Goal: Transaction & Acquisition: Purchase product/service

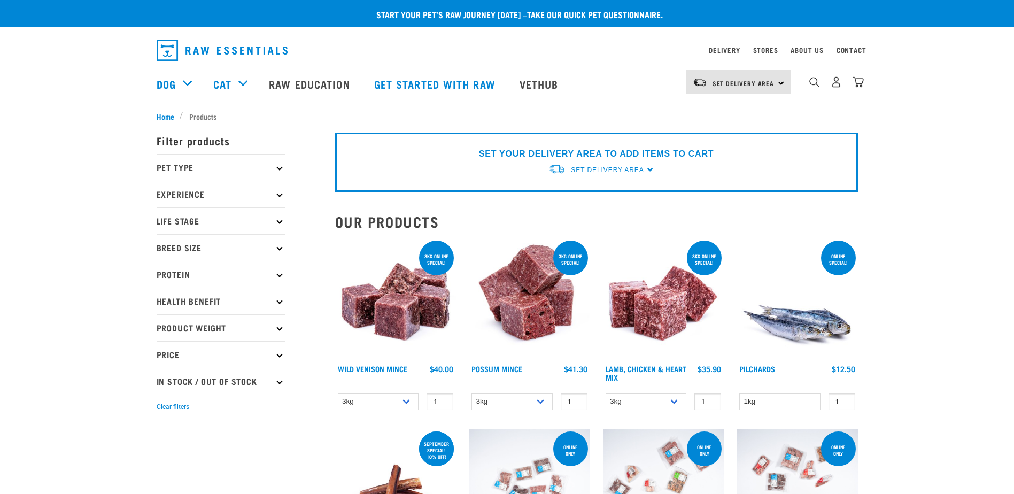
click at [277, 166] on icon at bounding box center [279, 168] width 6 height 6
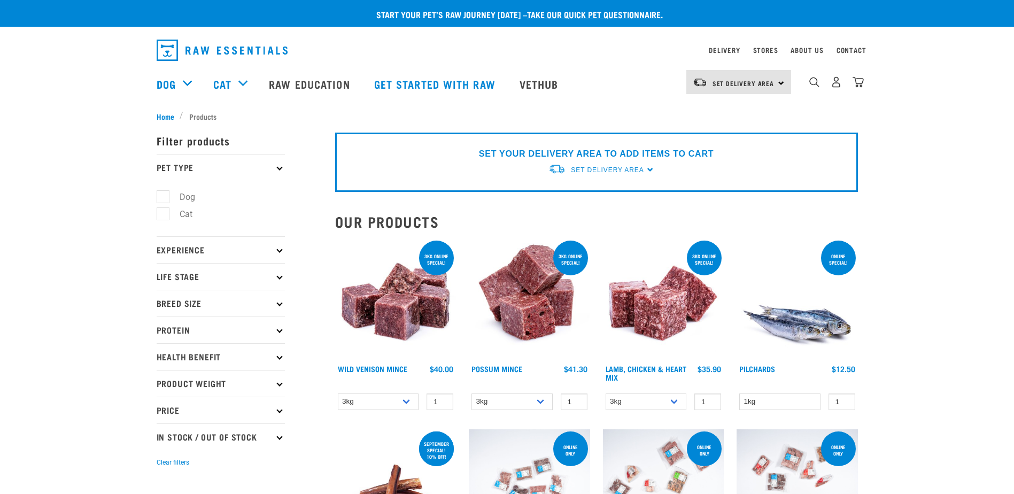
click at [165, 198] on label "Dog" at bounding box center [181, 196] width 37 height 13
click at [164, 198] on input "Dog" at bounding box center [160, 194] width 7 height 7
checkbox input "true"
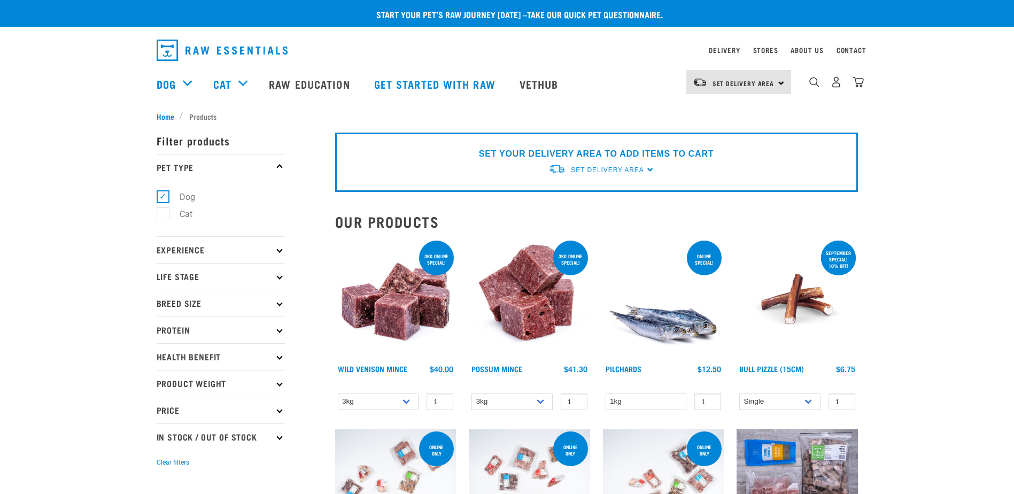
click at [278, 276] on icon at bounding box center [279, 276] width 6 height 6
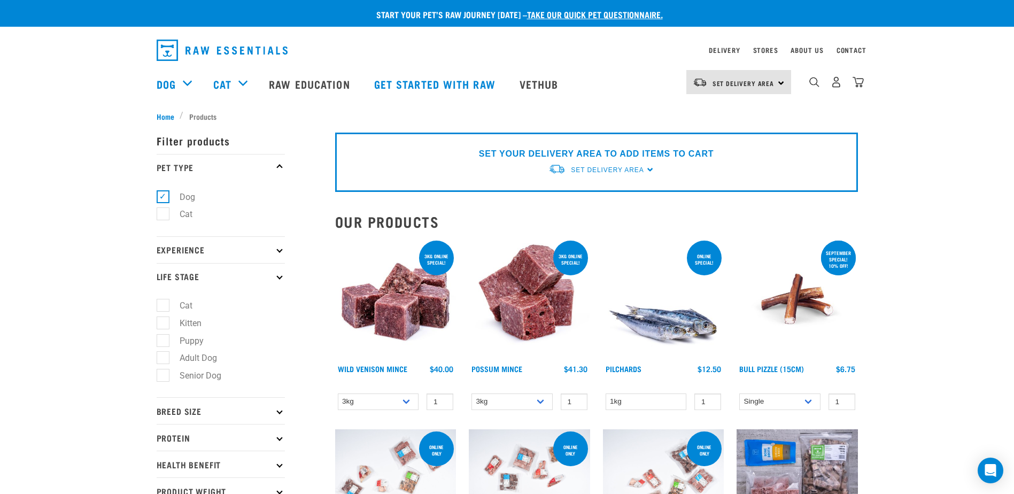
click at [170, 357] on label "Adult Dog" at bounding box center [192, 357] width 59 height 13
click at [164, 357] on input "Adult Dog" at bounding box center [160, 356] width 7 height 7
checkbox input "true"
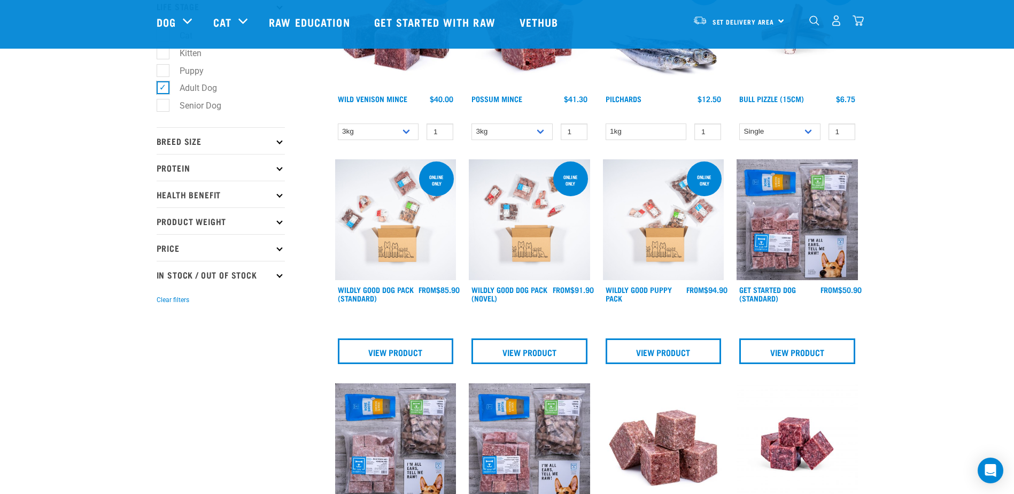
scroll to position [214, 0]
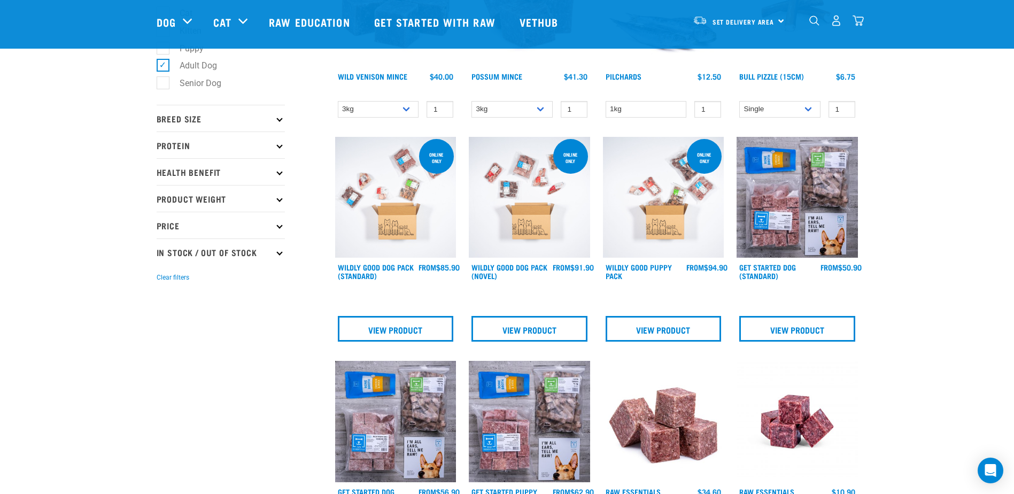
click at [264, 120] on p "Breed Size" at bounding box center [221, 118] width 128 height 27
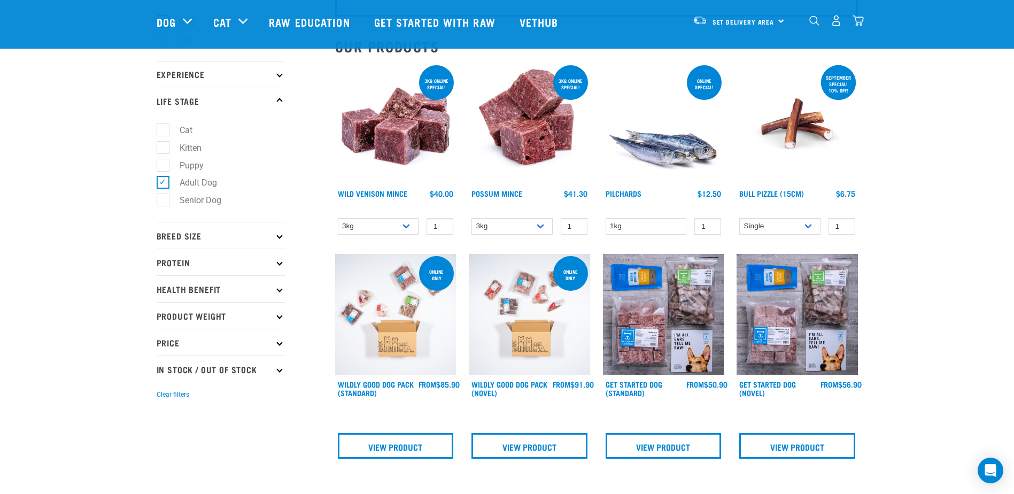
scroll to position [107, 0]
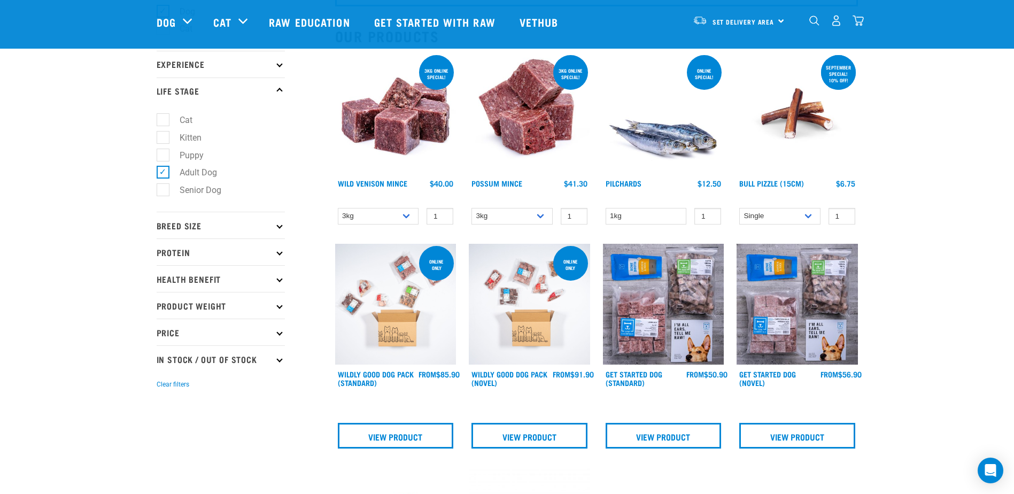
click at [280, 229] on p "Breed Size" at bounding box center [221, 225] width 128 height 27
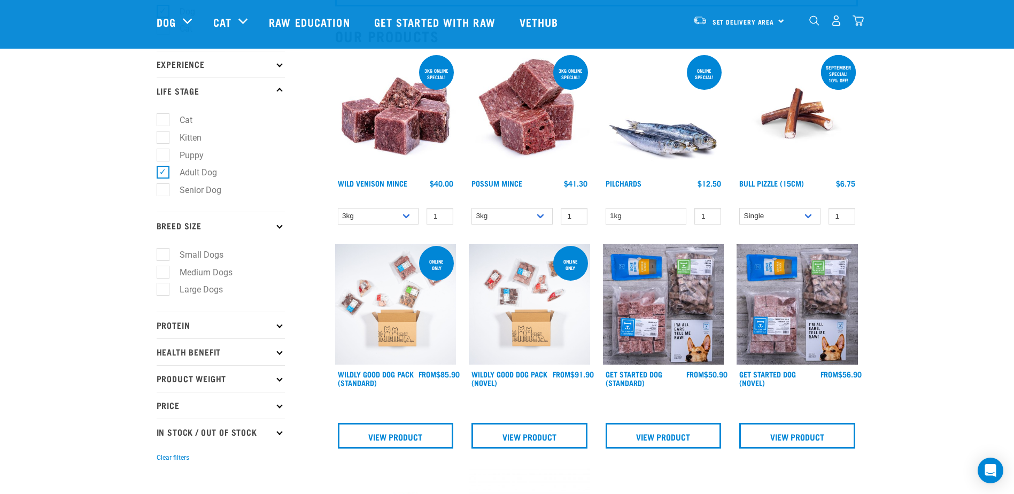
click at [163, 272] on label "Medium Dogs" at bounding box center [200, 272] width 74 height 13
click at [162, 272] on input "Medium Dogs" at bounding box center [160, 270] width 7 height 7
checkbox input "true"
click at [274, 326] on p "Protein" at bounding box center [221, 325] width 128 height 27
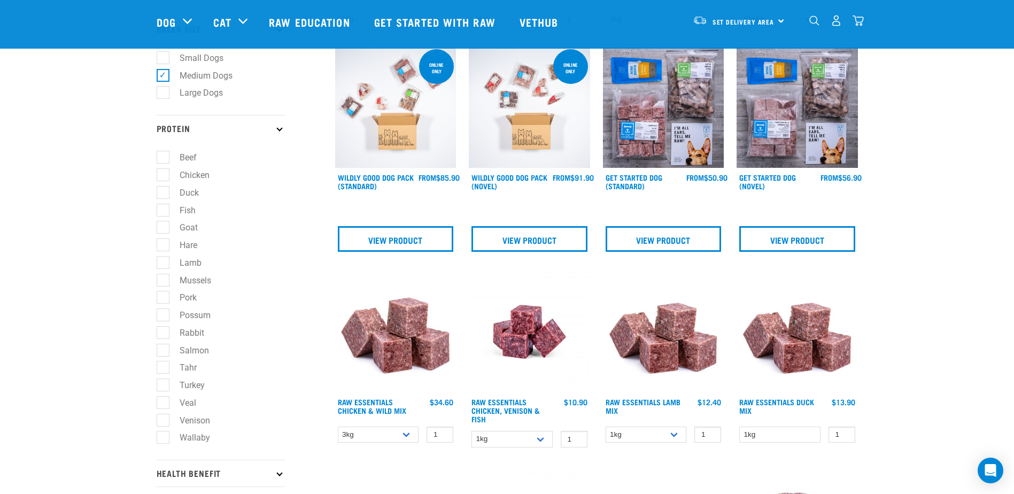
scroll to position [321, 0]
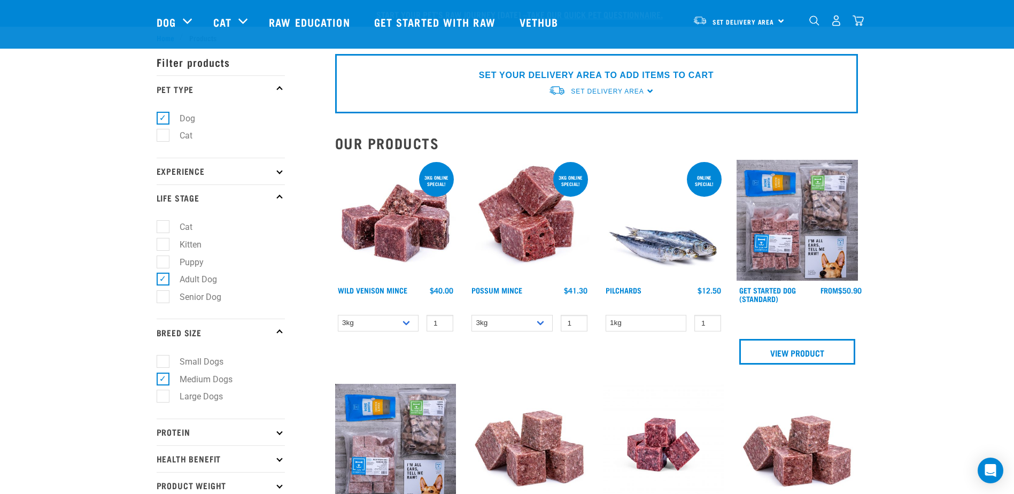
scroll to position [107, 0]
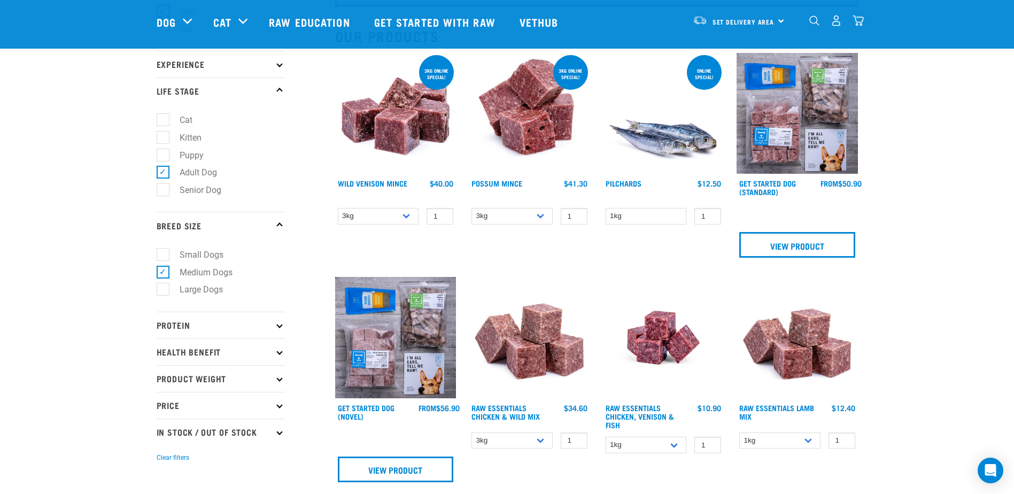
click at [279, 328] on icon at bounding box center [279, 325] width 6 height 6
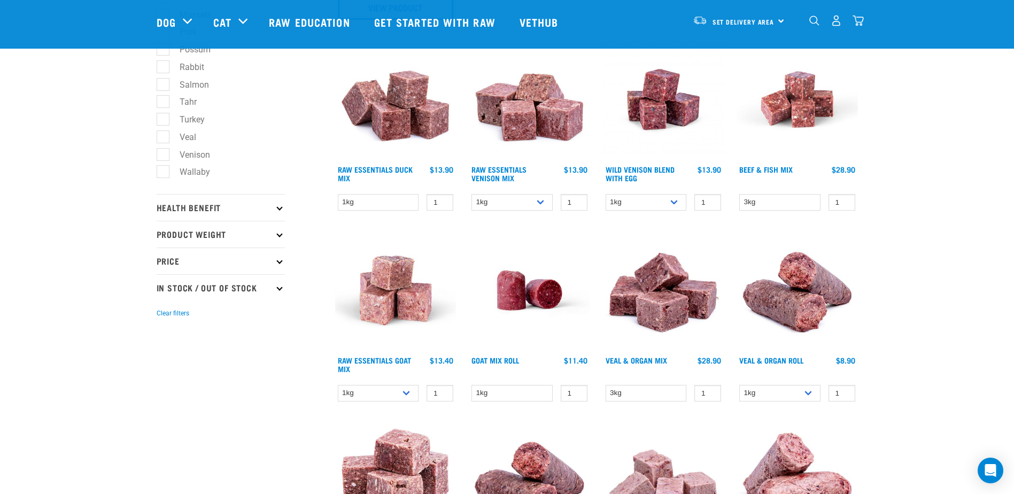
scroll to position [588, 0]
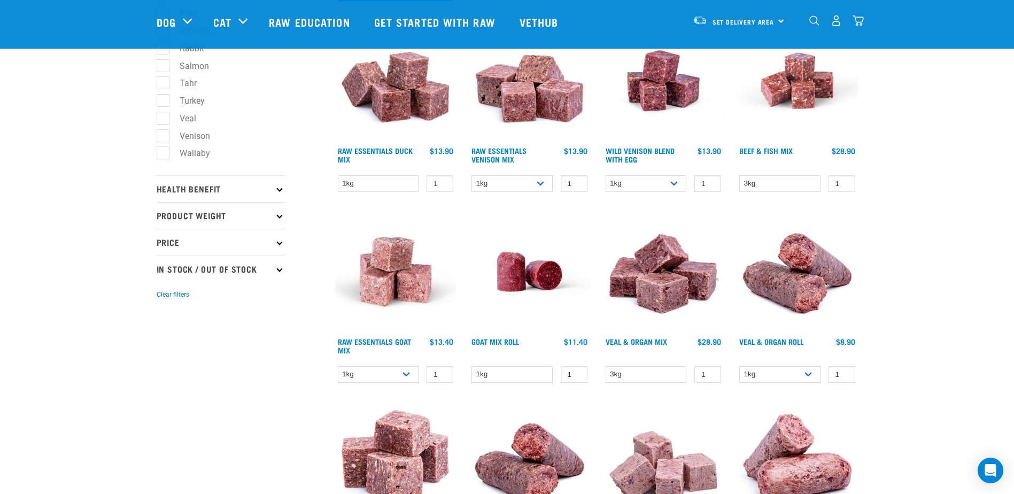
click at [272, 189] on p "Health Benefit" at bounding box center [221, 188] width 128 height 27
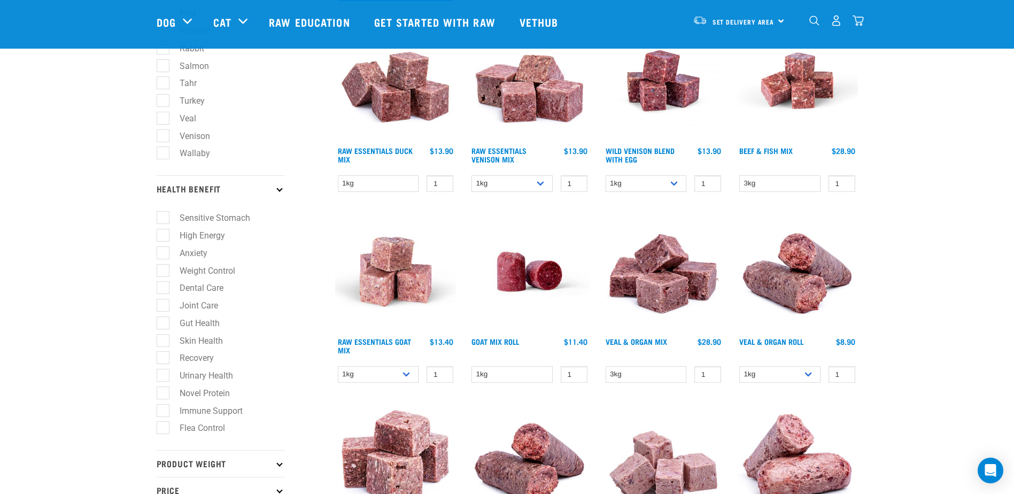
click at [166, 273] on label "Weight Control" at bounding box center [201, 270] width 77 height 13
click at [164, 272] on input "Weight Control" at bounding box center [160, 268] width 7 height 7
checkbox input "true"
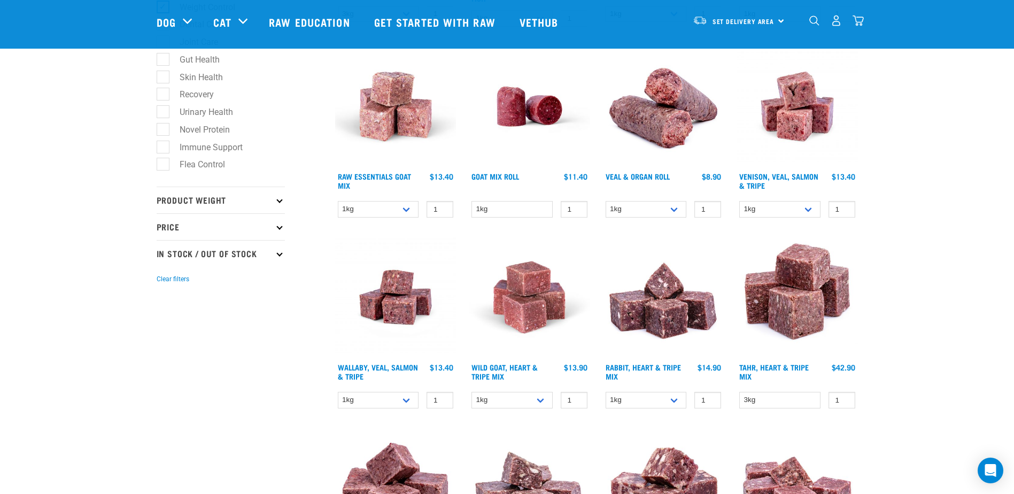
scroll to position [535, 0]
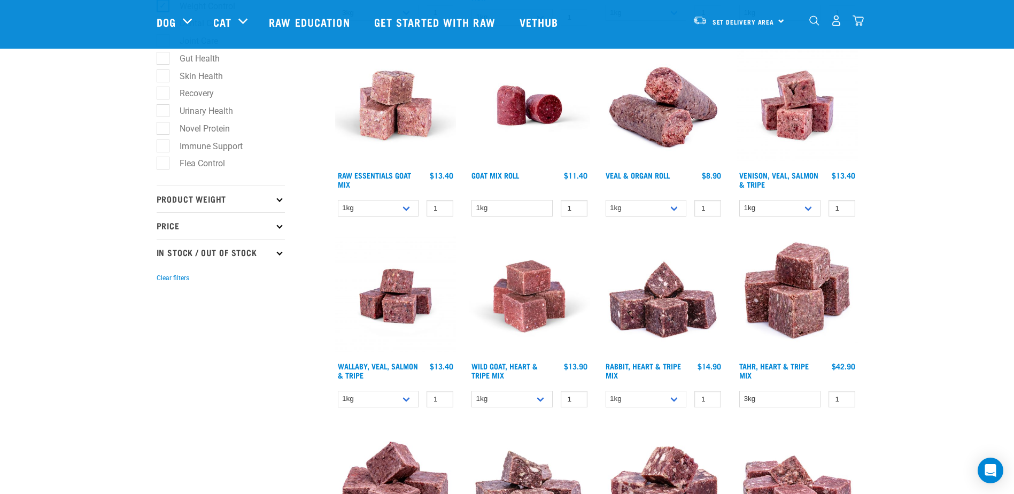
click at [250, 227] on p "Price" at bounding box center [221, 225] width 128 height 27
click at [183, 344] on p "In Stock / Out Of Stock" at bounding box center [221, 342] width 128 height 27
click at [164, 373] on label "In Stock" at bounding box center [189, 371] width 52 height 13
click at [164, 373] on input "In Stock" at bounding box center [160, 370] width 7 height 7
checkbox input "true"
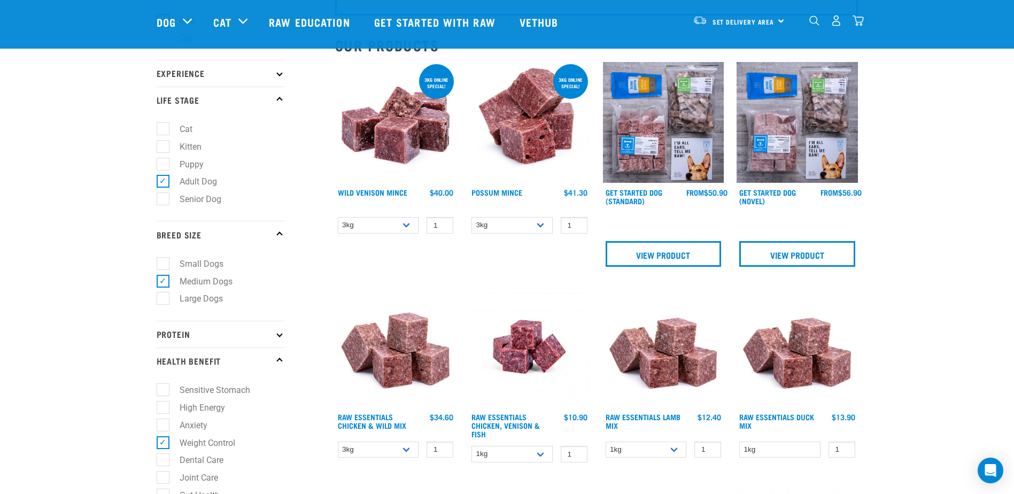
scroll to position [107, 0]
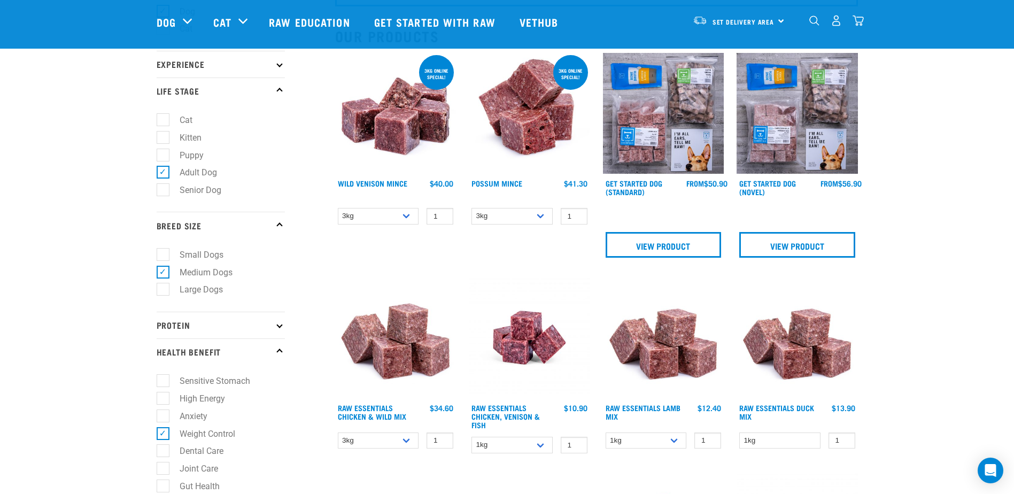
click at [839, 21] on img "dropdown navigation" at bounding box center [836, 20] width 11 height 11
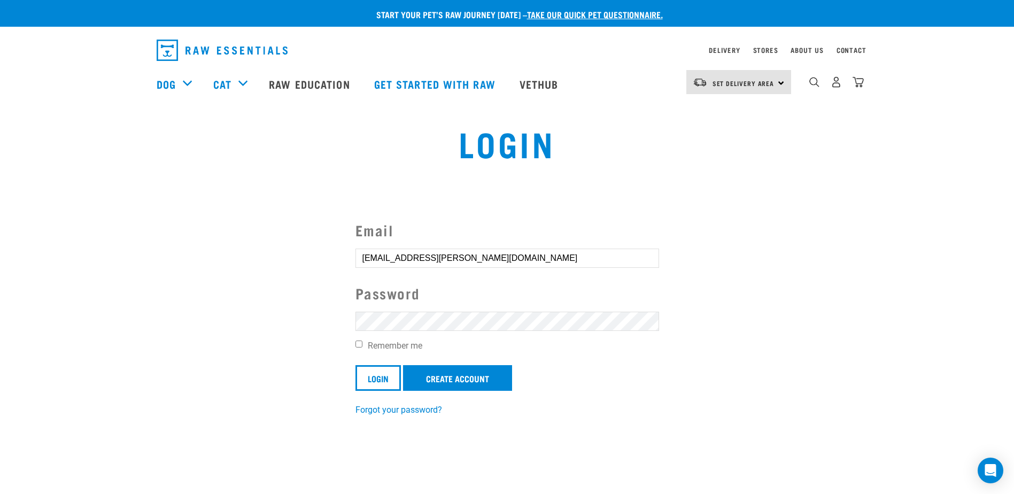
click at [361, 344] on input "Remember me" at bounding box center [359, 344] width 7 height 7
checkbox input "true"
click at [375, 371] on input "Login" at bounding box center [378, 378] width 45 height 26
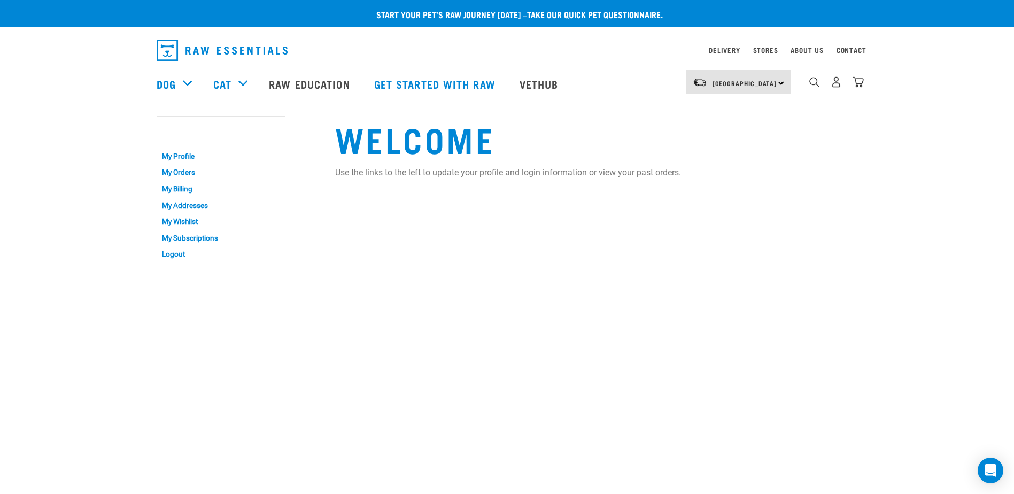
click at [741, 85] on span "[GEOGRAPHIC_DATA]" at bounding box center [745, 83] width 65 height 4
click at [738, 110] on link "[GEOGRAPHIC_DATA]" at bounding box center [738, 113] width 103 height 24
click at [192, 169] on link "My Orders" at bounding box center [221, 173] width 128 height 17
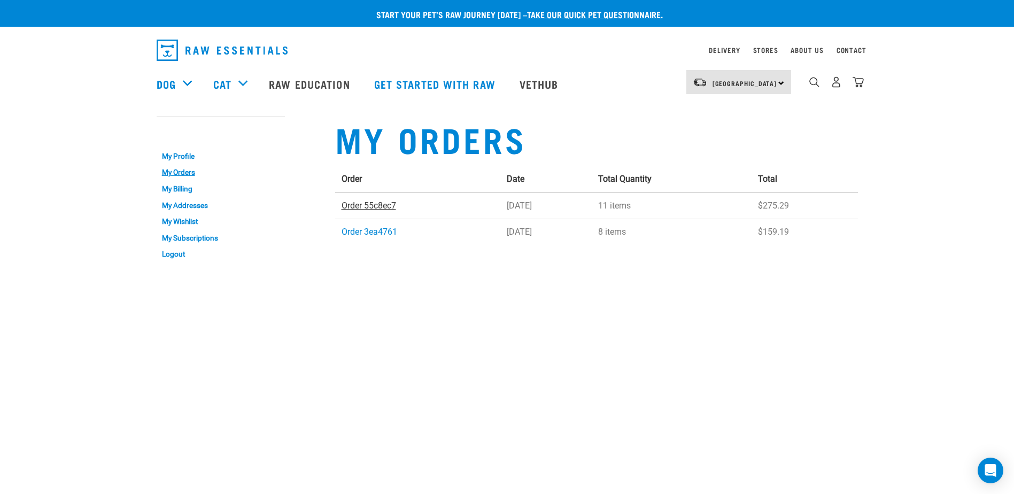
click at [366, 204] on link "Order 55c8ec7" at bounding box center [369, 206] width 55 height 10
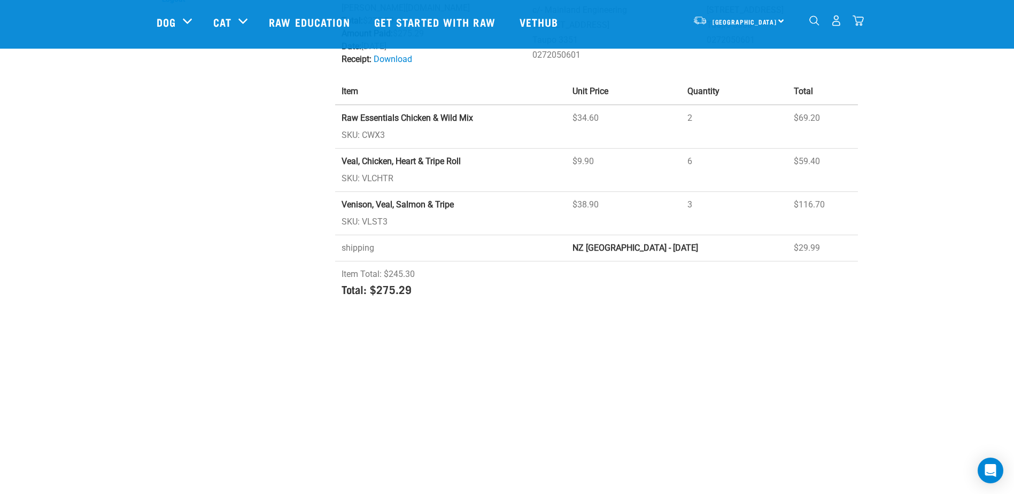
scroll to position [160, 0]
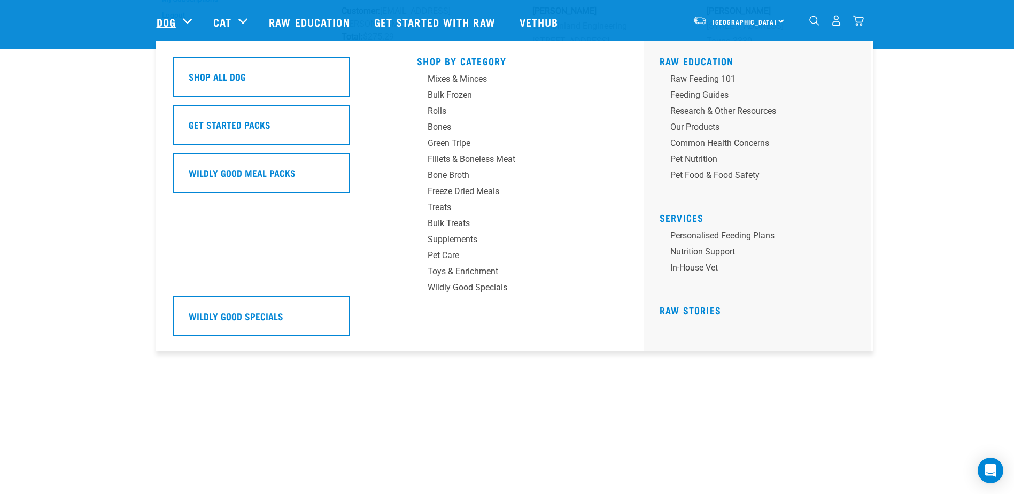
click at [175, 20] on link "Dog" at bounding box center [166, 22] width 19 height 16
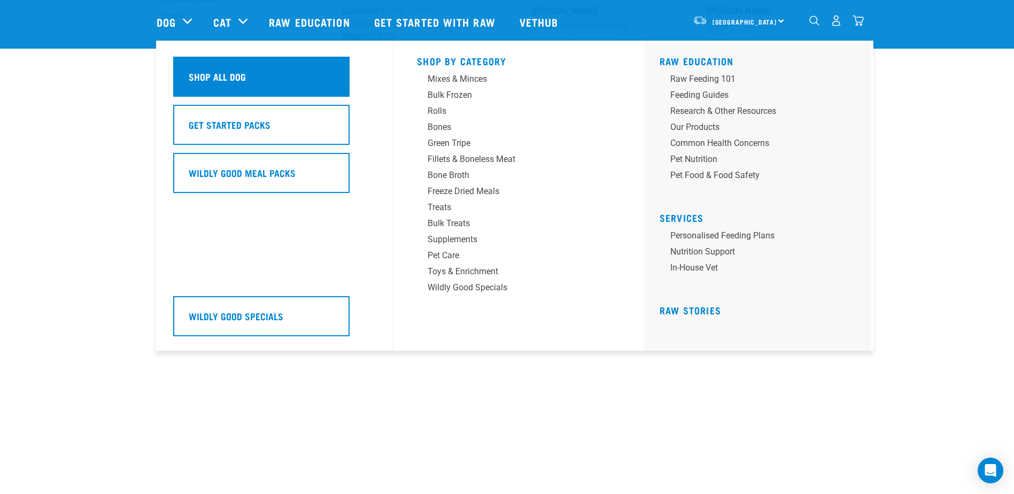
click at [226, 66] on div "Shop All Dog" at bounding box center [261, 77] width 176 height 40
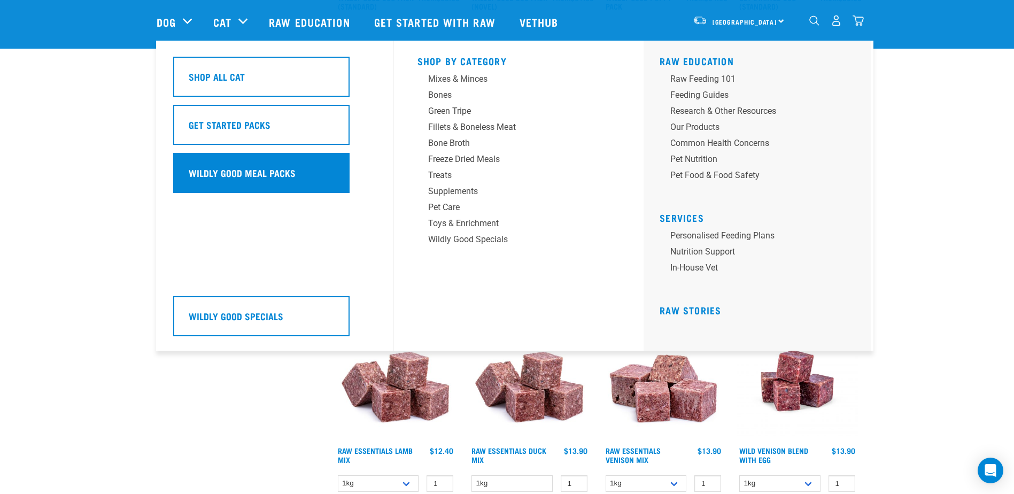
scroll to position [428, 0]
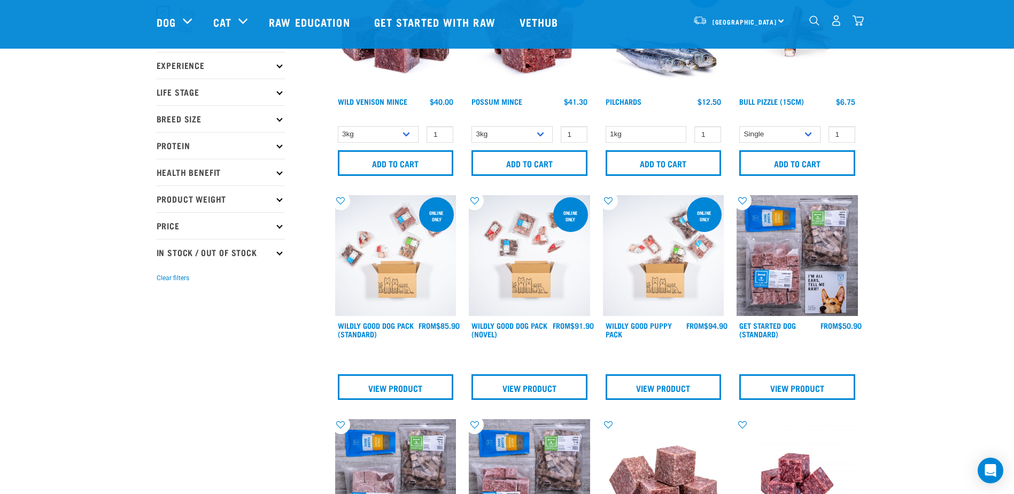
scroll to position [53, 0]
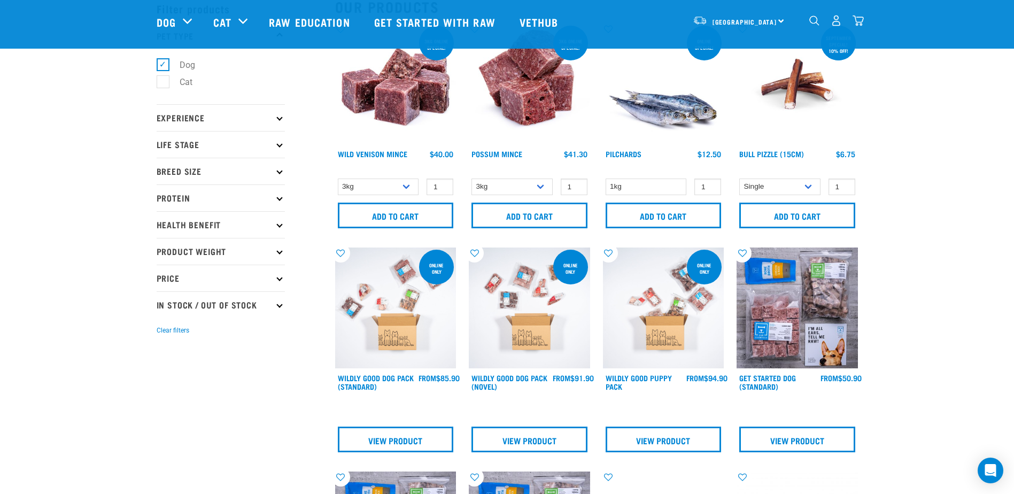
click at [177, 219] on p "Health Benefit" at bounding box center [221, 224] width 128 height 27
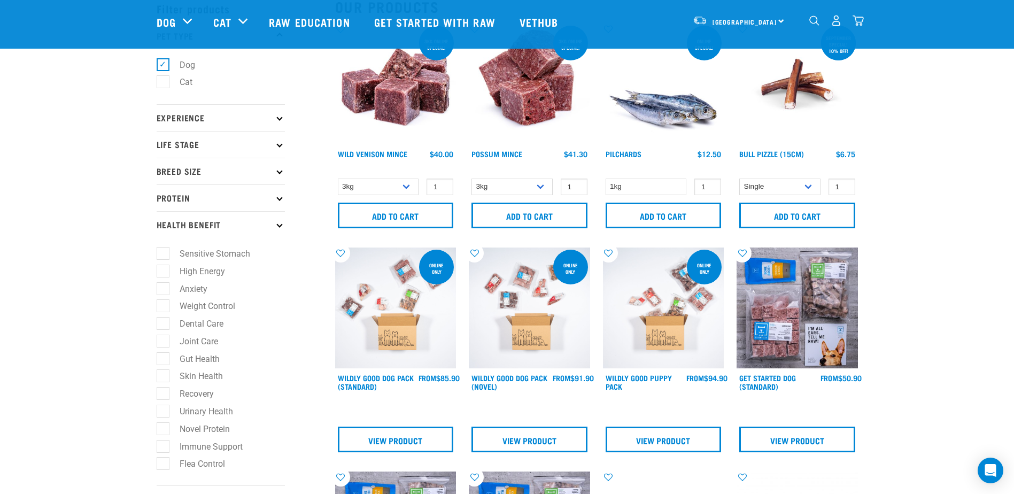
click at [165, 308] on label "Weight Control" at bounding box center [201, 305] width 77 height 13
click at [164, 308] on input "Weight Control" at bounding box center [160, 304] width 7 height 7
checkbox input "true"
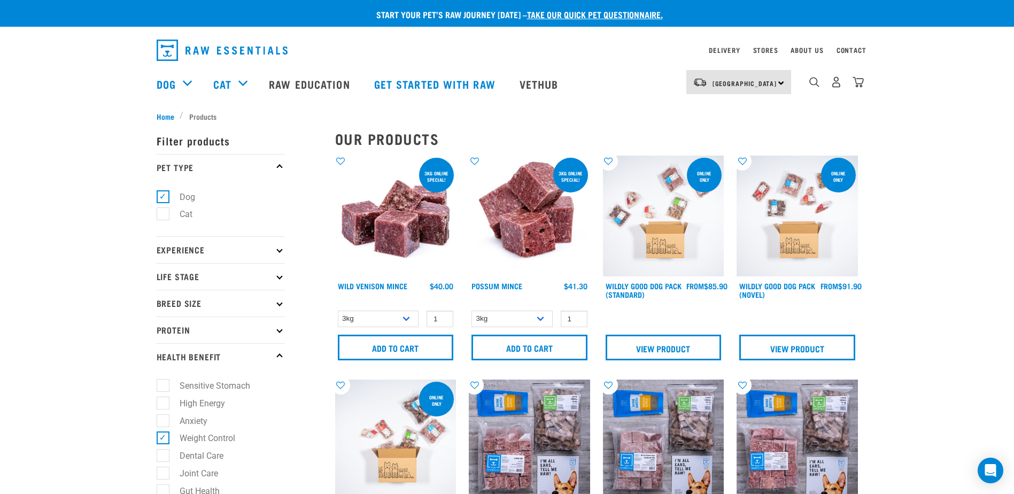
click at [249, 249] on p "Experience" at bounding box center [221, 249] width 128 height 27
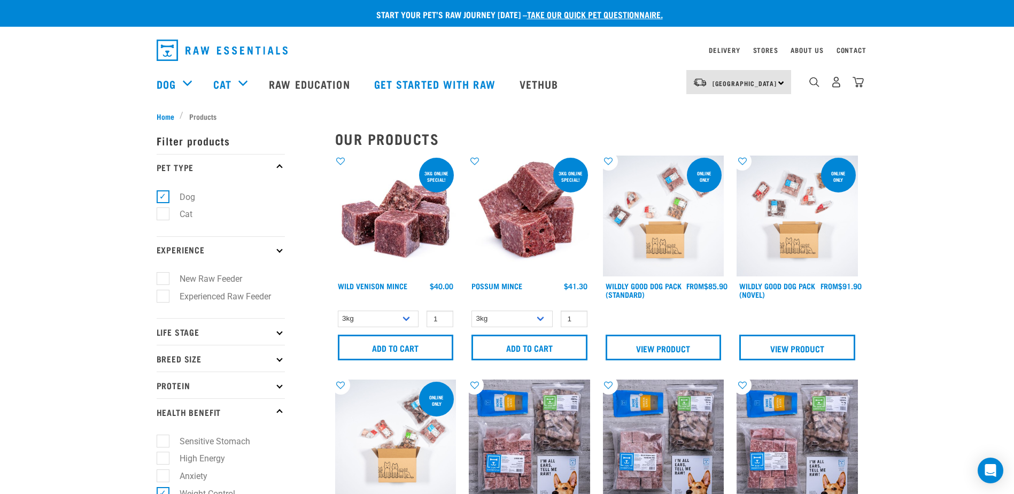
click at [170, 298] on label "Experienced Raw Feeder" at bounding box center [219, 296] width 113 height 13
click at [164, 298] on input "Experienced Raw Feeder" at bounding box center [160, 294] width 7 height 7
checkbox input "true"
click at [199, 333] on p "Life Stage" at bounding box center [221, 331] width 128 height 27
click at [210, 332] on p "Life Stage" at bounding box center [221, 331] width 128 height 27
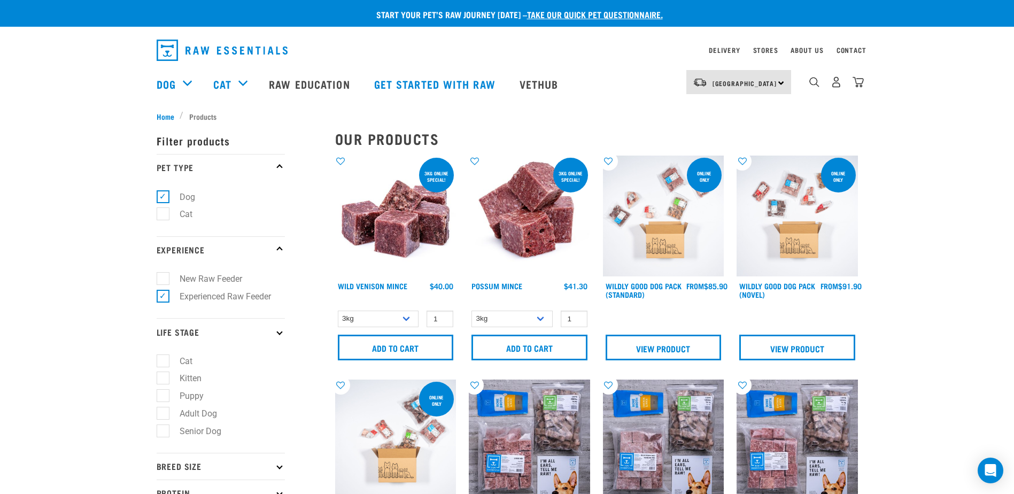
click at [168, 413] on label "Adult Dog" at bounding box center [192, 413] width 59 height 13
click at [164, 413] on input "Adult Dog" at bounding box center [160, 411] width 7 height 7
checkbox input "true"
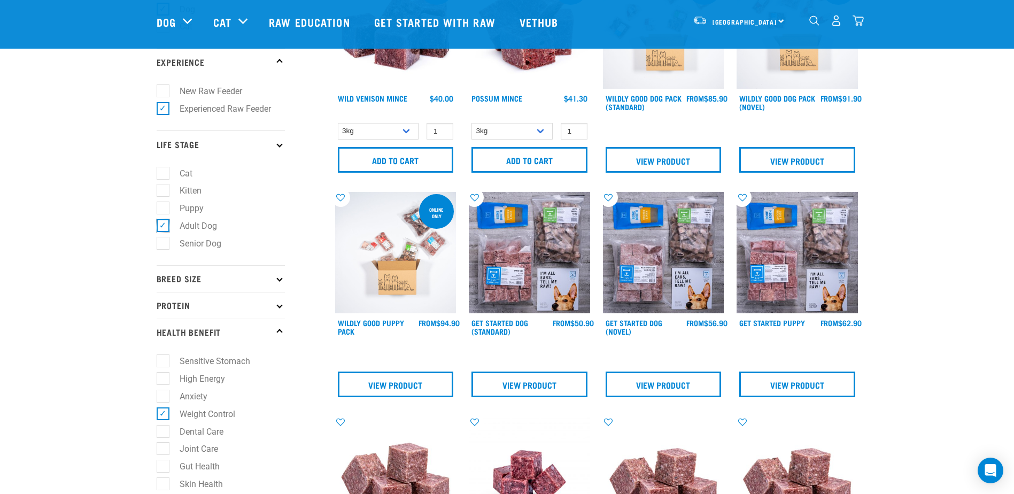
scroll to position [160, 0]
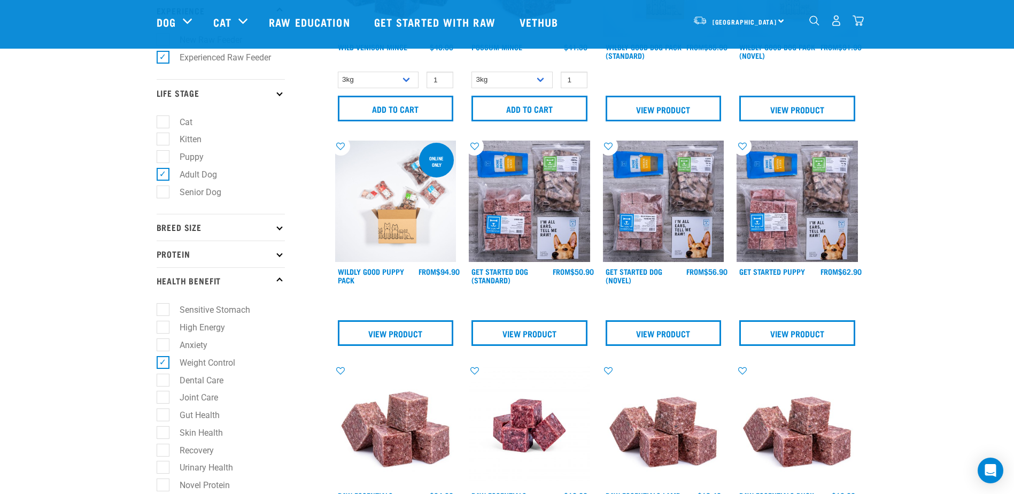
click at [182, 229] on p "Breed Size" at bounding box center [221, 227] width 128 height 27
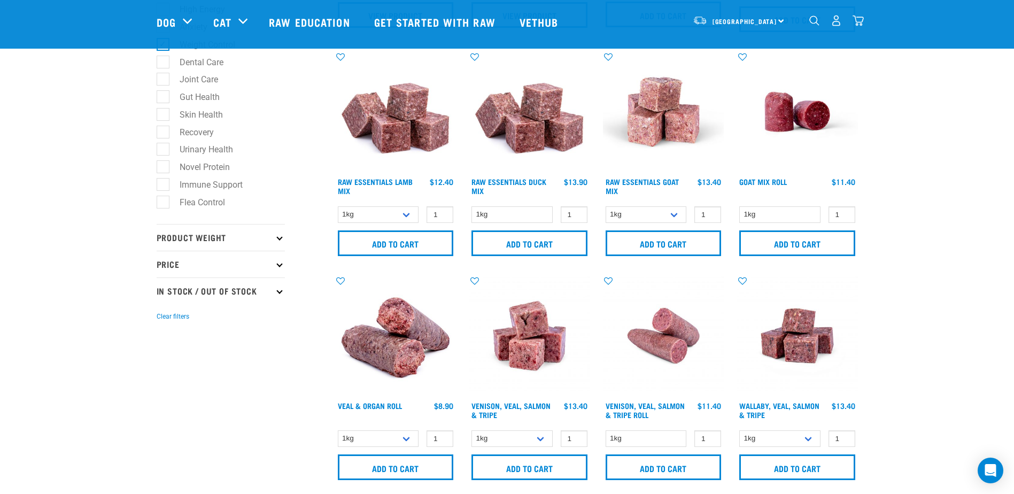
scroll to position [481, 0]
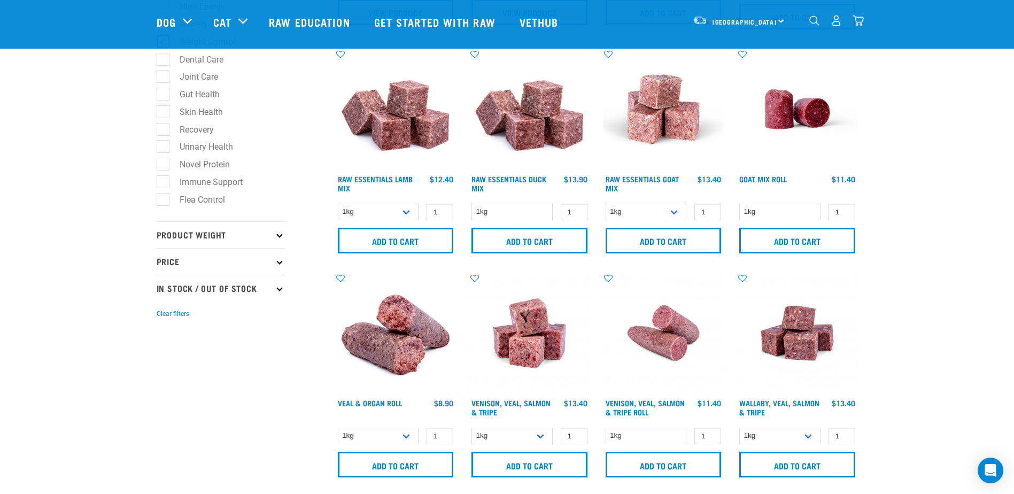
click at [198, 287] on p "In Stock / Out Of Stock" at bounding box center [221, 288] width 128 height 27
click at [165, 320] on label "In Stock" at bounding box center [189, 317] width 52 height 13
click at [164, 319] on input "In Stock" at bounding box center [160, 315] width 7 height 7
checkbox input "true"
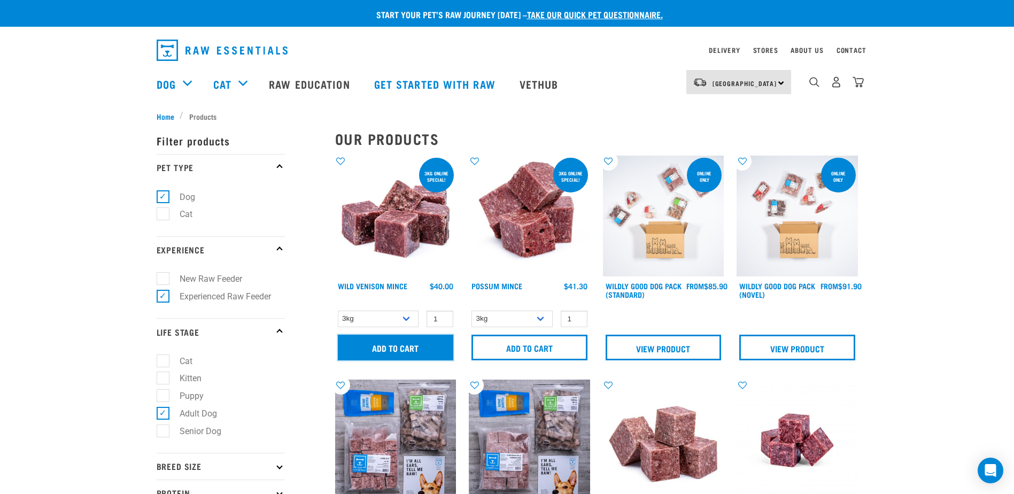
click at [408, 345] on input "Add to cart" at bounding box center [396, 348] width 116 height 26
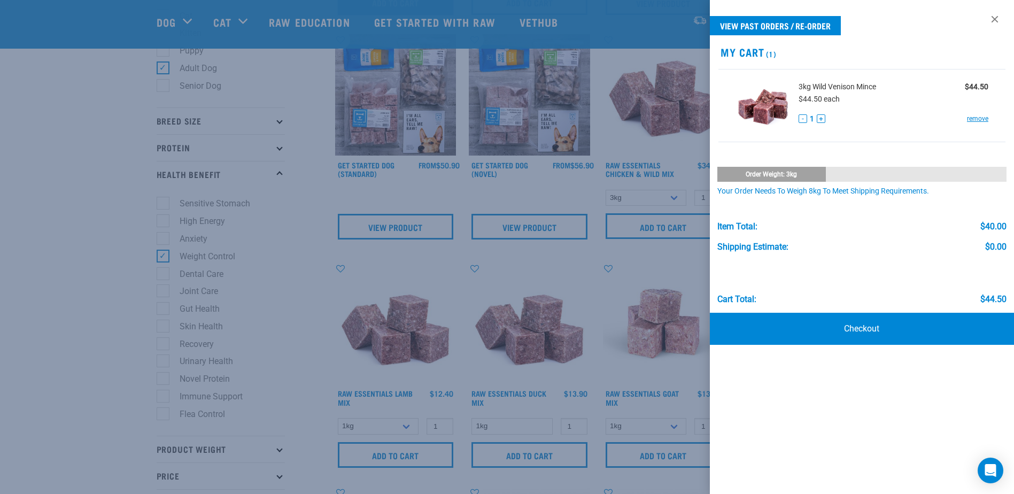
scroll to position [267, 0]
click at [309, 213] on div at bounding box center [507, 247] width 1014 height 494
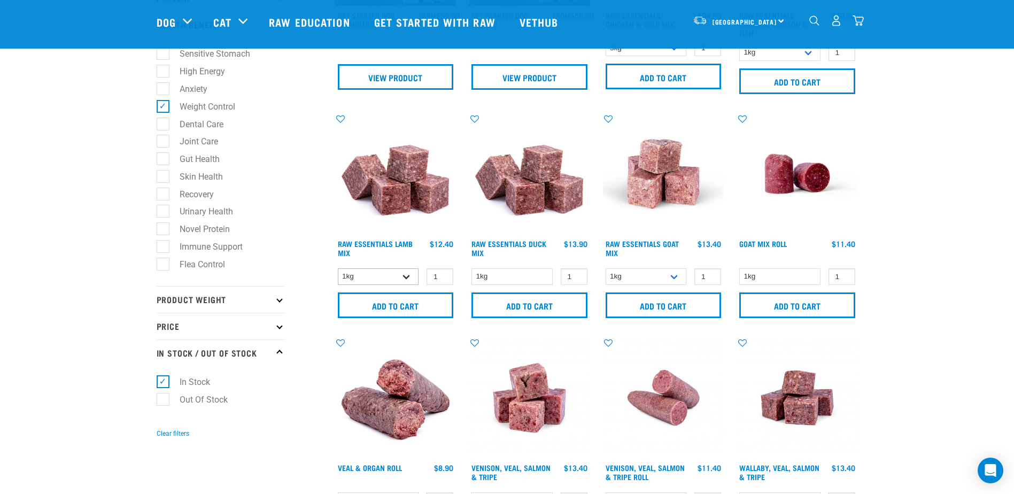
scroll to position [428, 0]
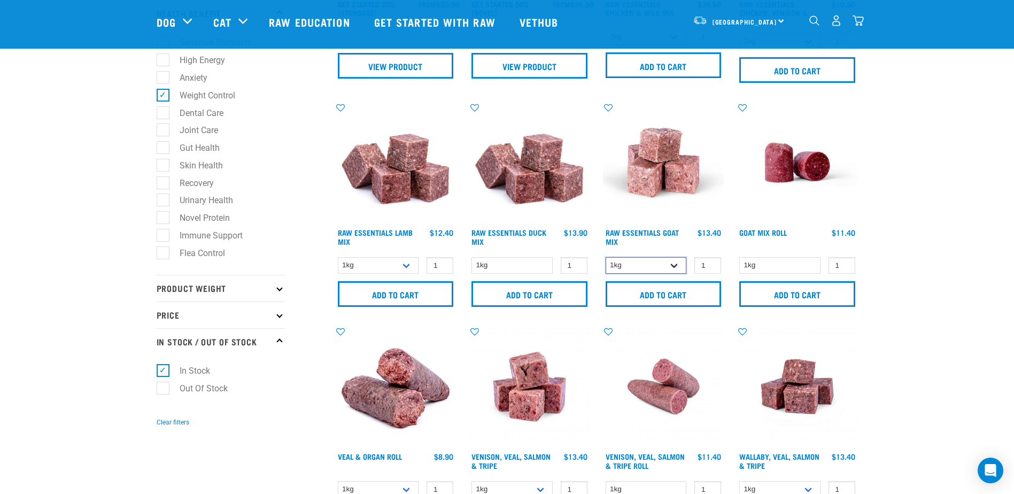
click at [678, 266] on select "1kg 3kg" at bounding box center [646, 265] width 81 height 17
select select "337219"
click at [606, 257] on select "1kg 3kg" at bounding box center [646, 265] width 81 height 17
click at [667, 296] on input "Add to cart" at bounding box center [664, 294] width 116 height 26
click at [530, 268] on select "1kg" at bounding box center [512, 265] width 81 height 17
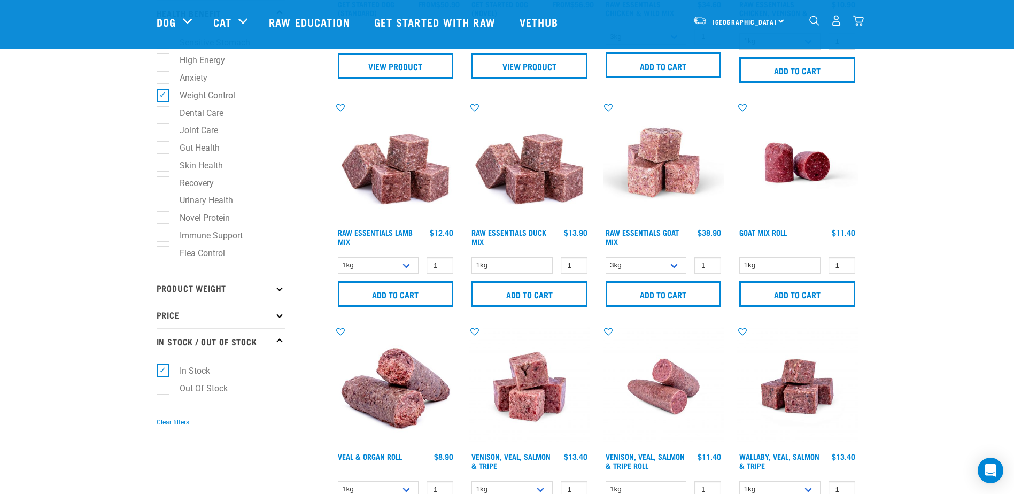
click at [533, 245] on h4 "Raw Essentials Duck Mix" at bounding box center [512, 238] width 81 height 21
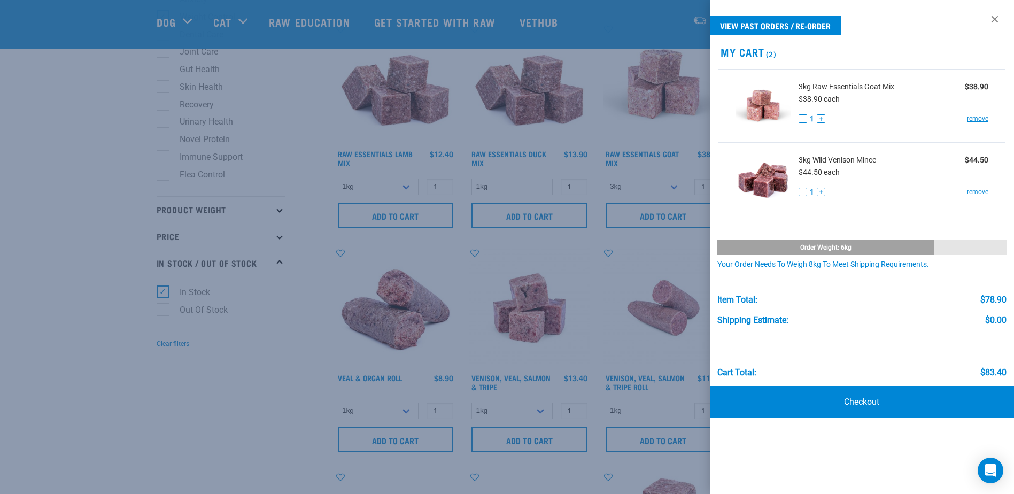
scroll to position [535, 0]
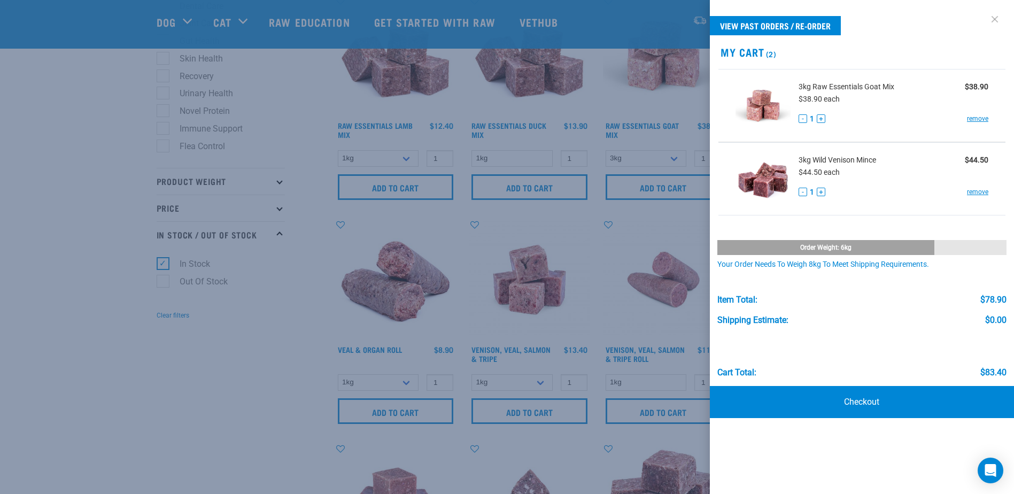
click at [991, 20] on link at bounding box center [995, 19] width 17 height 17
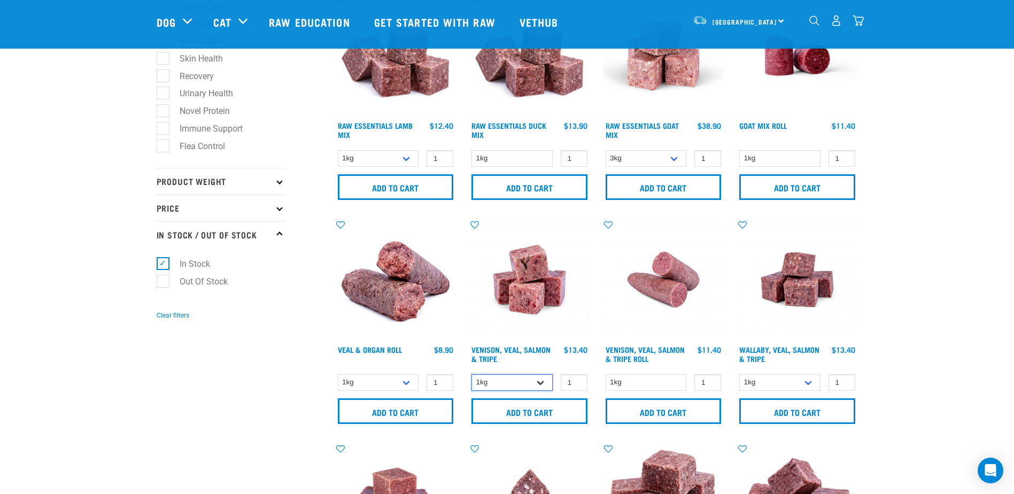
click at [545, 384] on select "1kg 3kg" at bounding box center [512, 382] width 81 height 17
select select "62284"
click at [472, 374] on select "1kg 3kg" at bounding box center [512, 382] width 81 height 17
click at [566, 410] on input "Add to cart" at bounding box center [530, 411] width 116 height 26
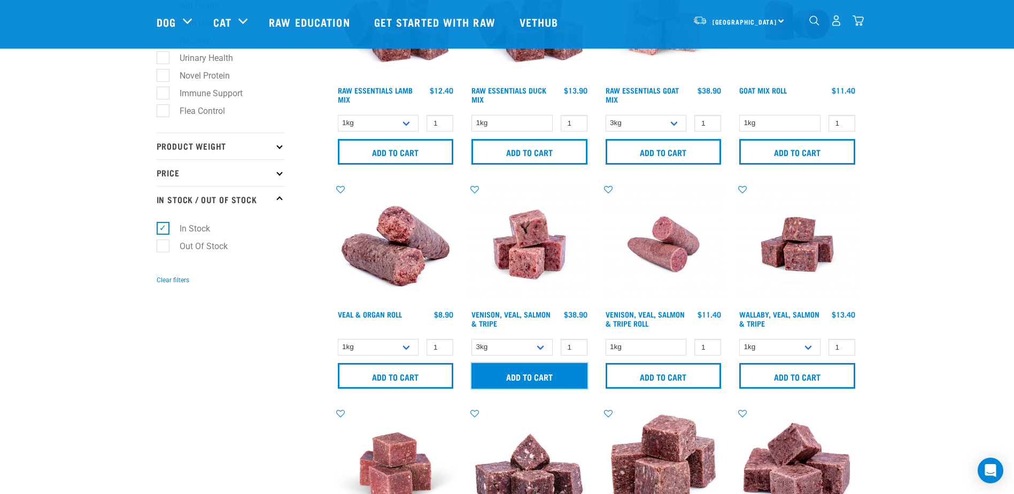
scroll to position [642, 0]
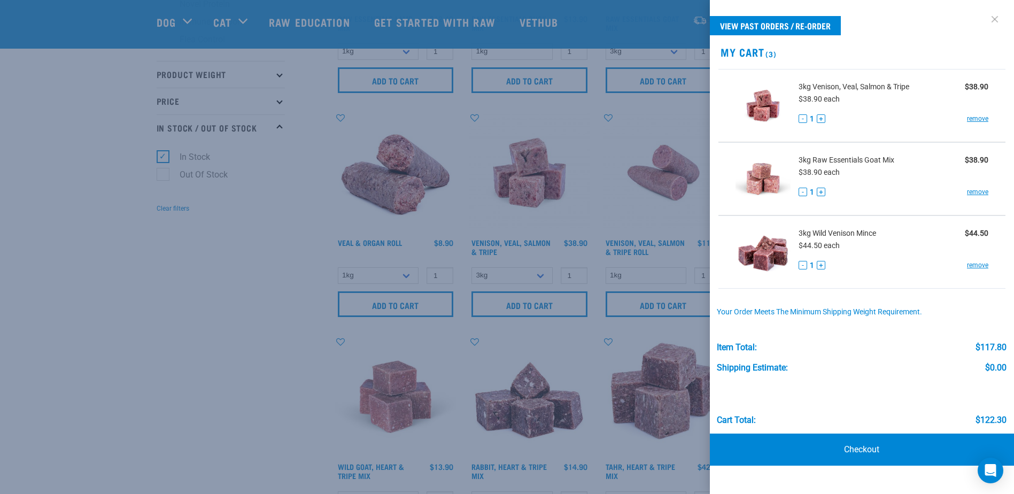
click at [1000, 20] on link at bounding box center [995, 19] width 17 height 17
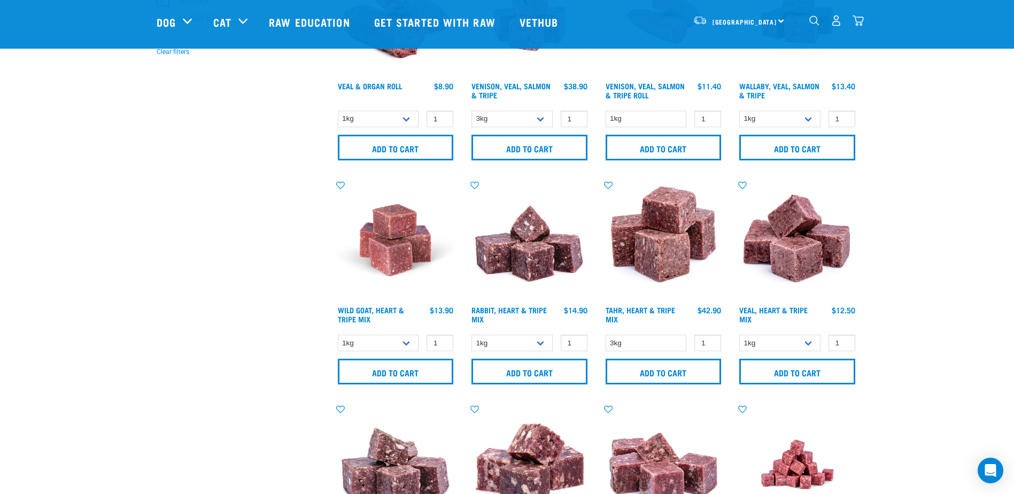
scroll to position [802, 0]
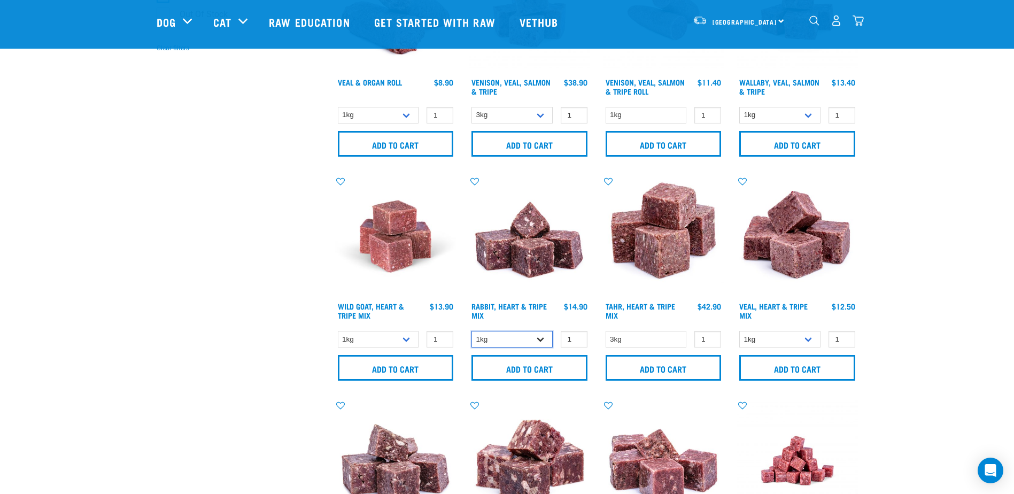
click at [542, 338] on select "1kg 3kg" at bounding box center [512, 339] width 81 height 17
select select "706"
click at [472, 331] on select "1kg 3kg" at bounding box center [512, 339] width 81 height 17
click at [557, 364] on input "Add to cart" at bounding box center [530, 368] width 116 height 26
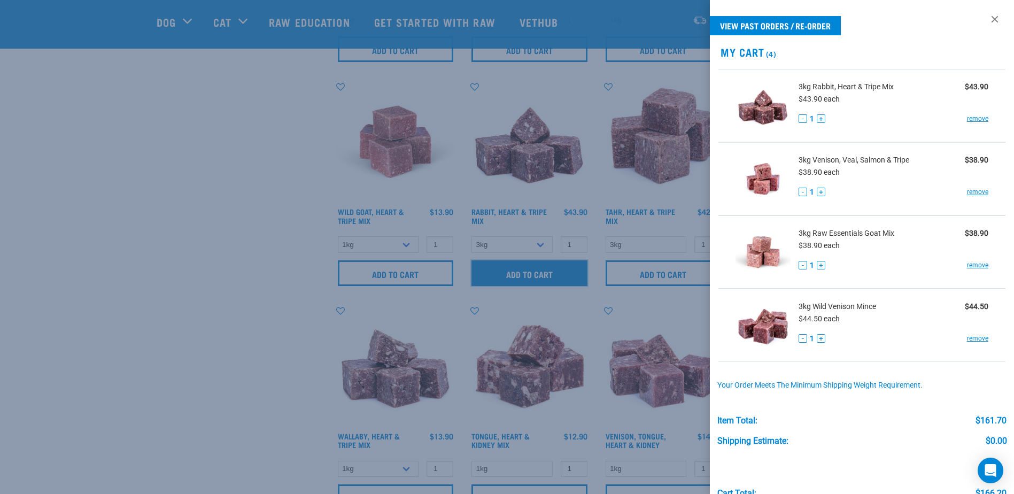
scroll to position [909, 0]
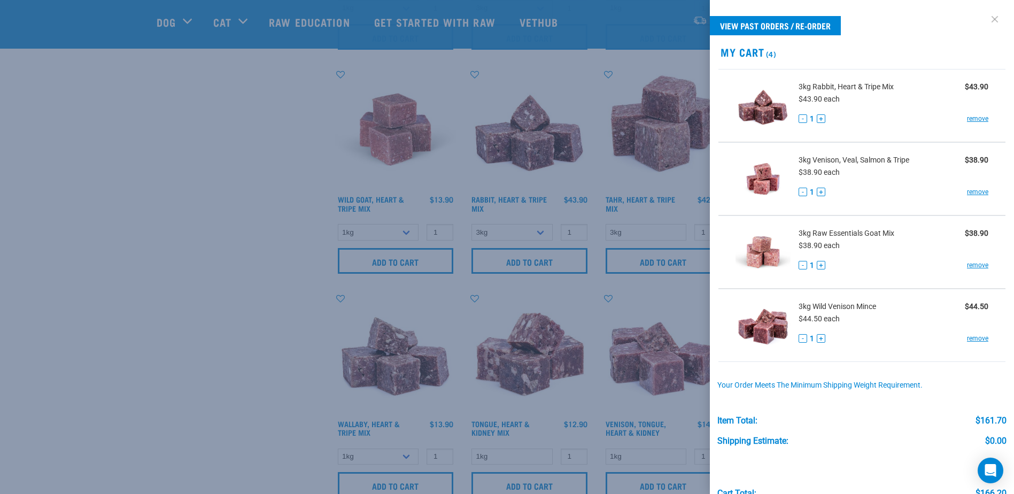
click at [989, 22] on link at bounding box center [995, 19] width 17 height 17
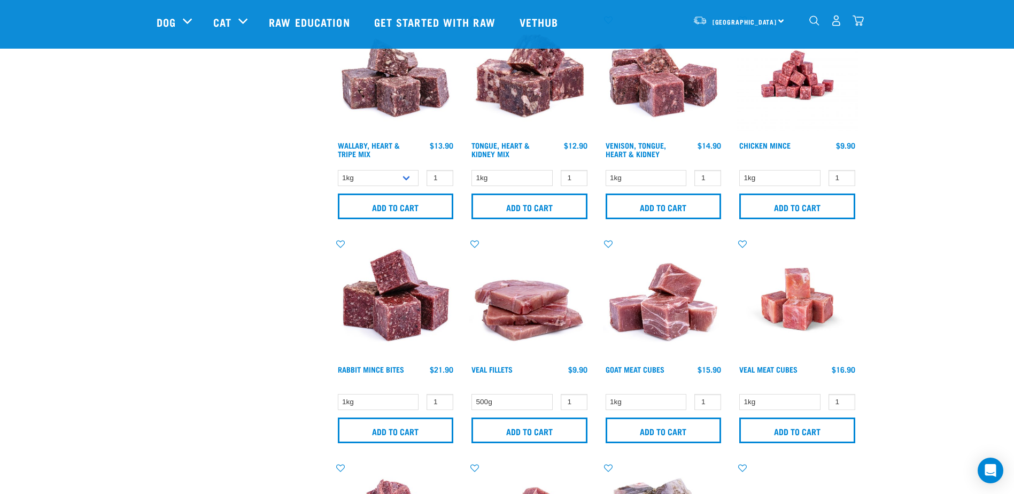
scroll to position [1177, 0]
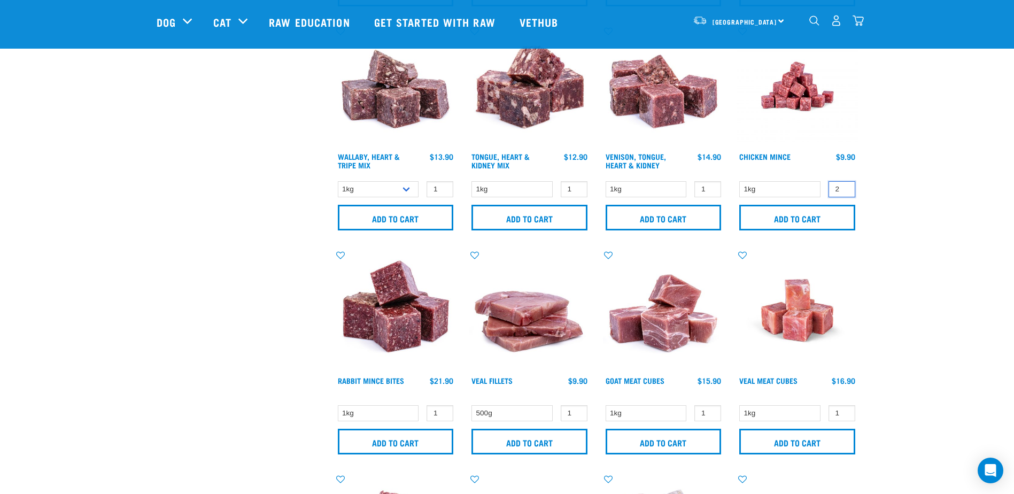
click at [843, 187] on input "2" at bounding box center [842, 189] width 27 height 17
type input "3"
click at [843, 186] on input "3" at bounding box center [842, 189] width 27 height 17
click at [796, 224] on input "Add to cart" at bounding box center [798, 218] width 116 height 26
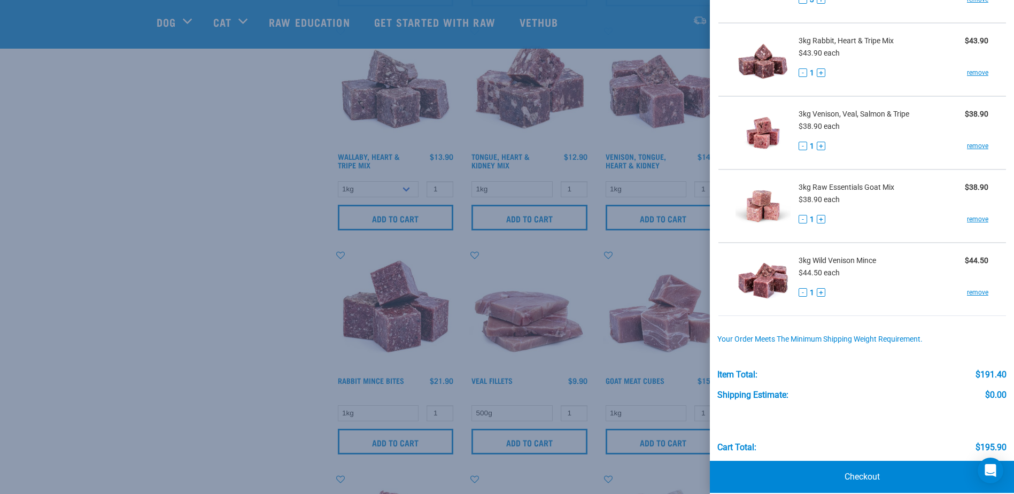
scroll to position [131, 0]
